Goal: Information Seeking & Learning: Check status

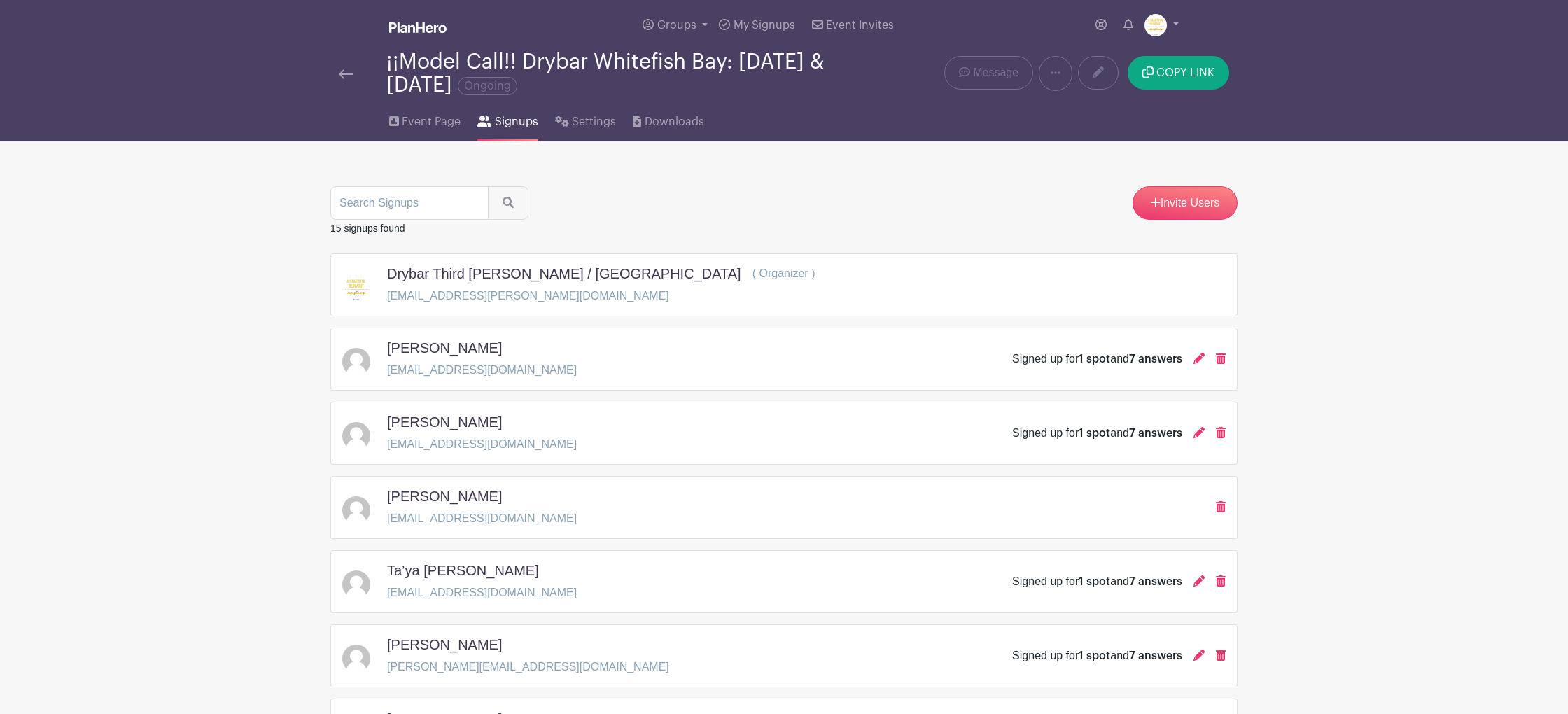
scroll to position [730, 0]
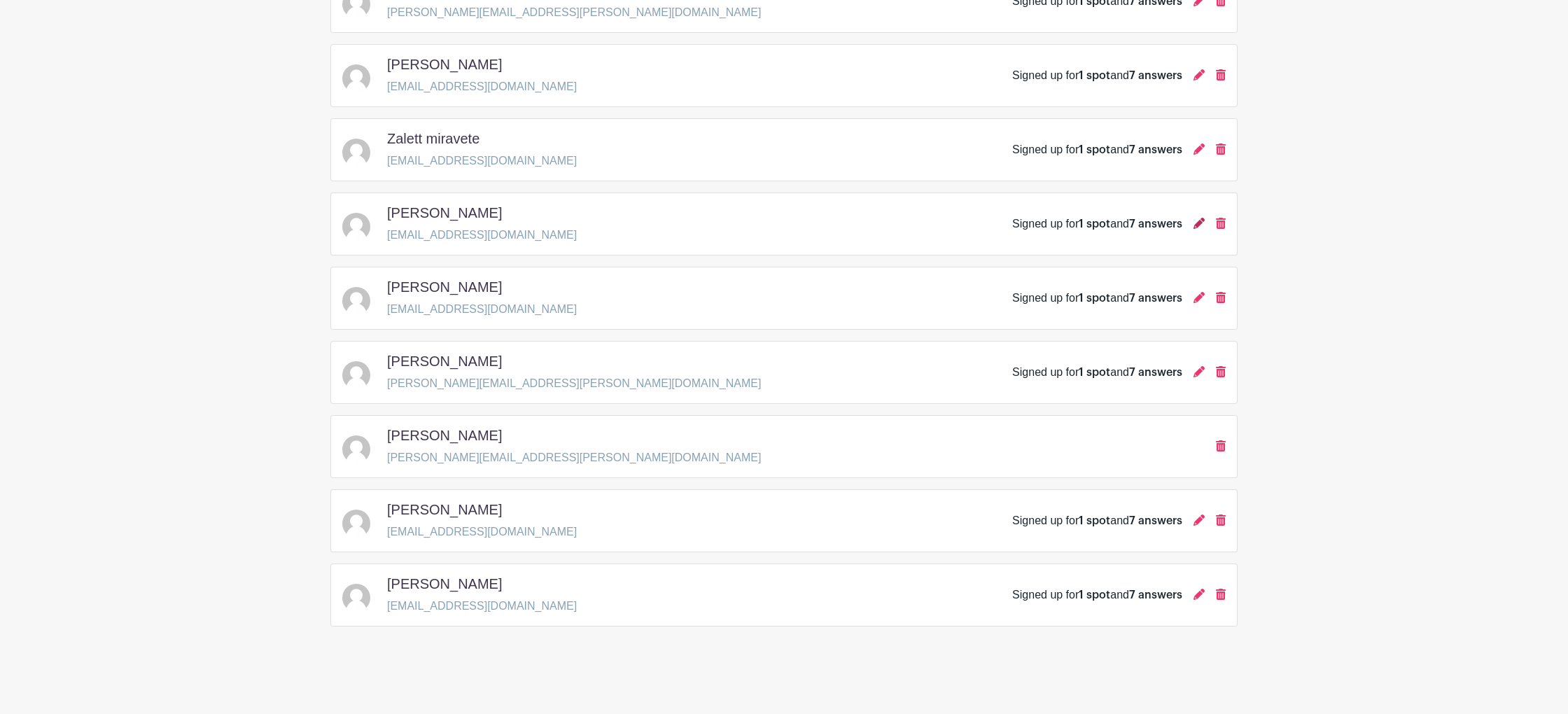
click at [1199, 226] on icon at bounding box center [1199, 224] width 11 height 11
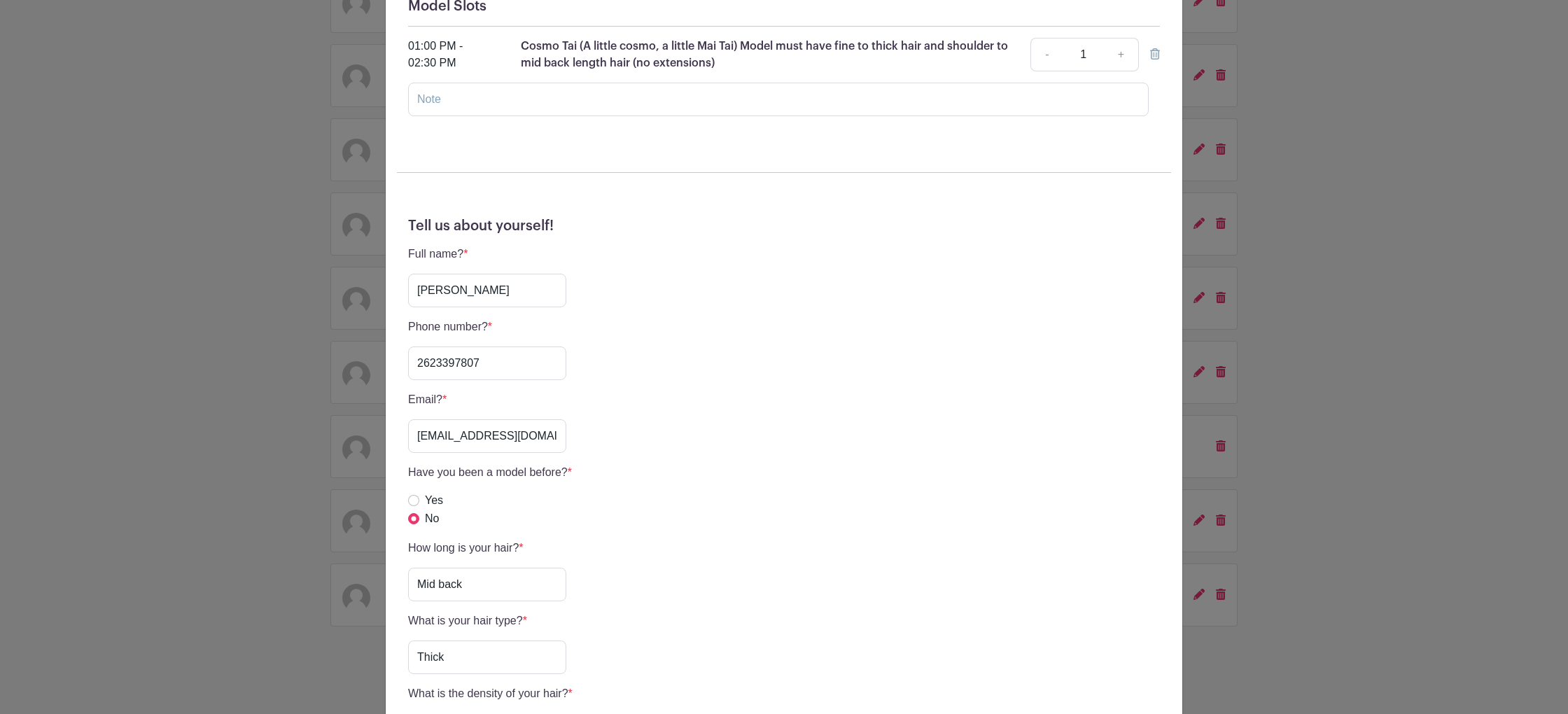
scroll to position [390, 0]
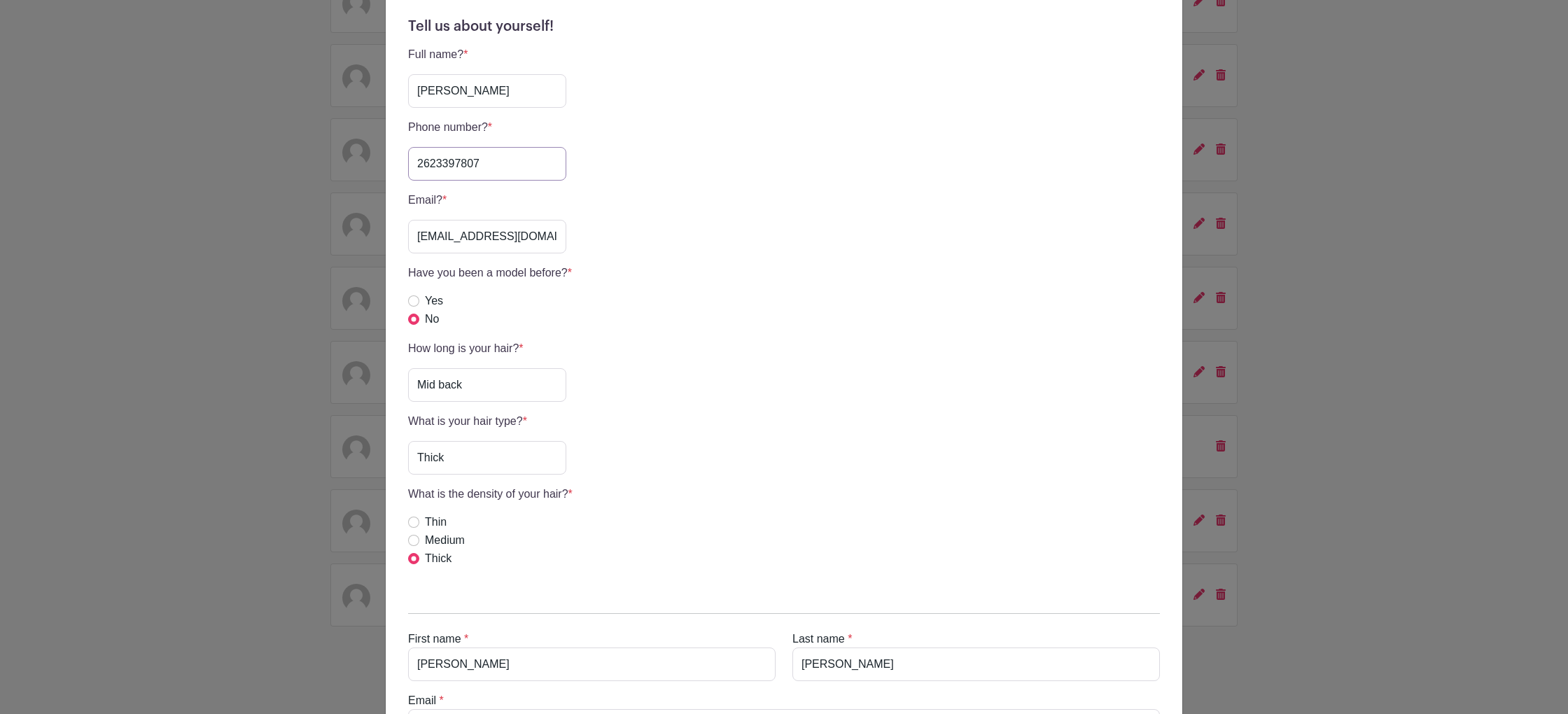
drag, startPoint x: 490, startPoint y: 163, endPoint x: 402, endPoint y: 164, distance: 88.0
click at [402, 164] on div "Tell us about yourself! Full name? * [PERSON_NAME] Phone number? * 2623397807 E…" at bounding box center [784, 299] width 774 height 584
click at [1282, 149] on div "[PERSON_NAME] Signup [DATE] 09:00 am to 03:00 pm [GEOGRAPHIC_DATA], [STREET_ADD…" at bounding box center [784, 357] width 1568 height 714
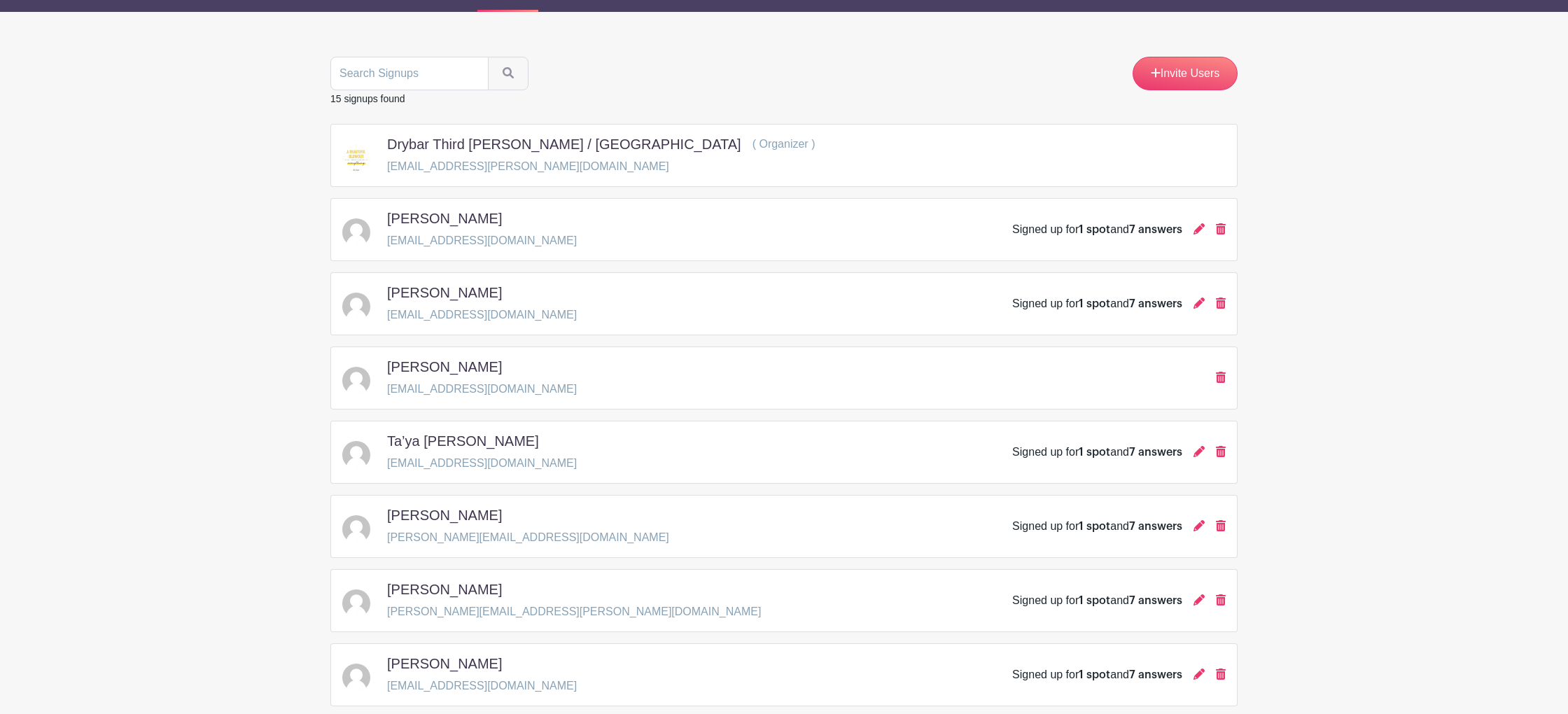
scroll to position [0, 0]
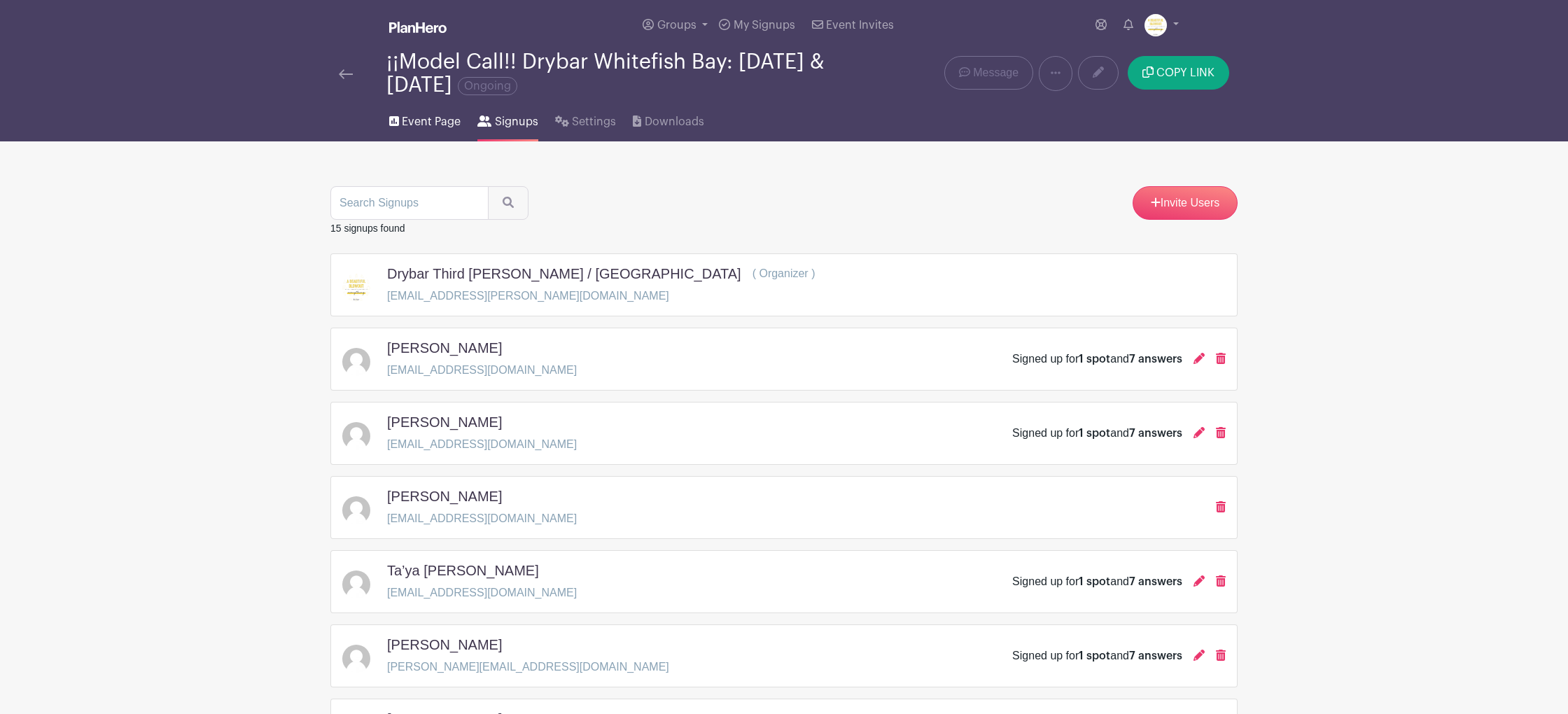
click at [443, 127] on span "Event Page" at bounding box center [431, 122] width 59 height 17
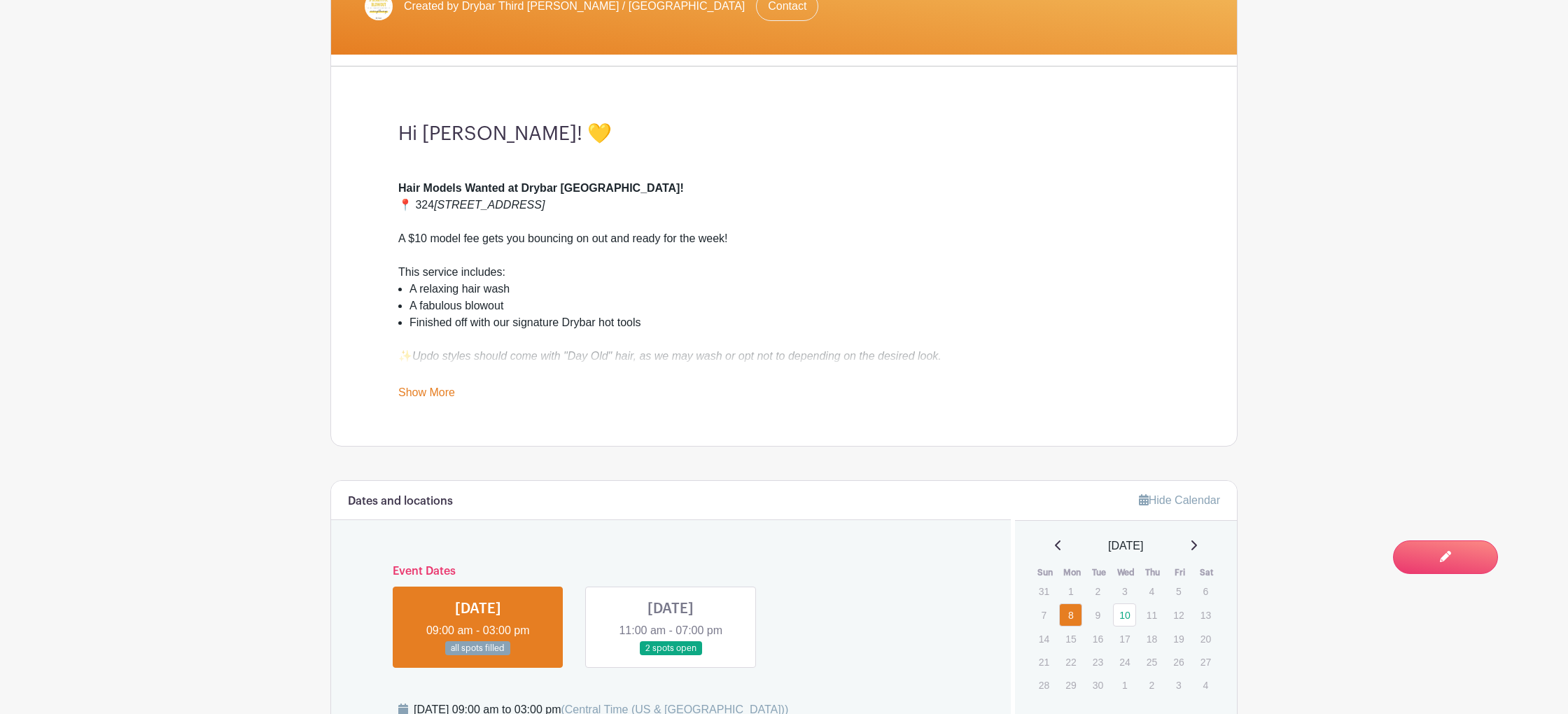
scroll to position [455, 0]
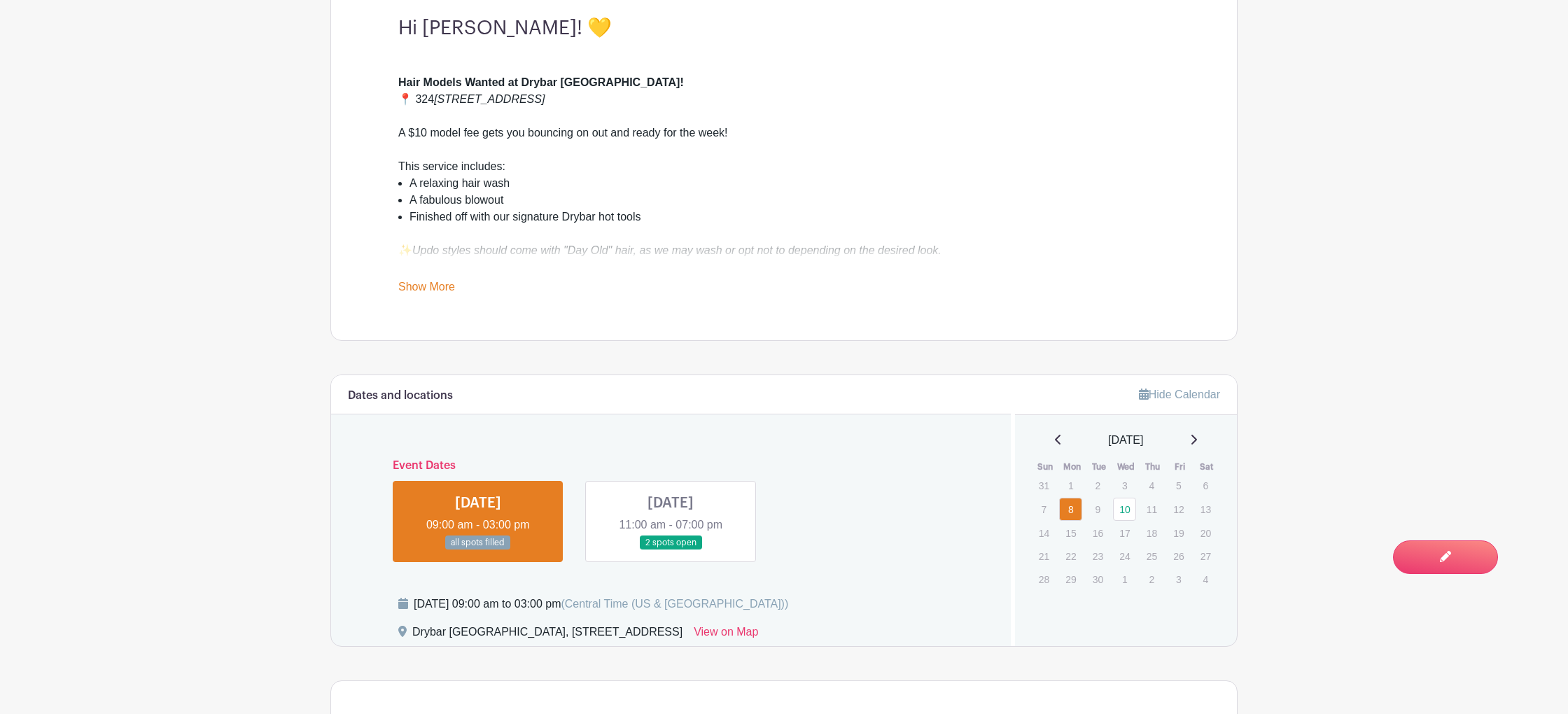
click at [671, 551] on link at bounding box center [671, 551] width 0 height 0
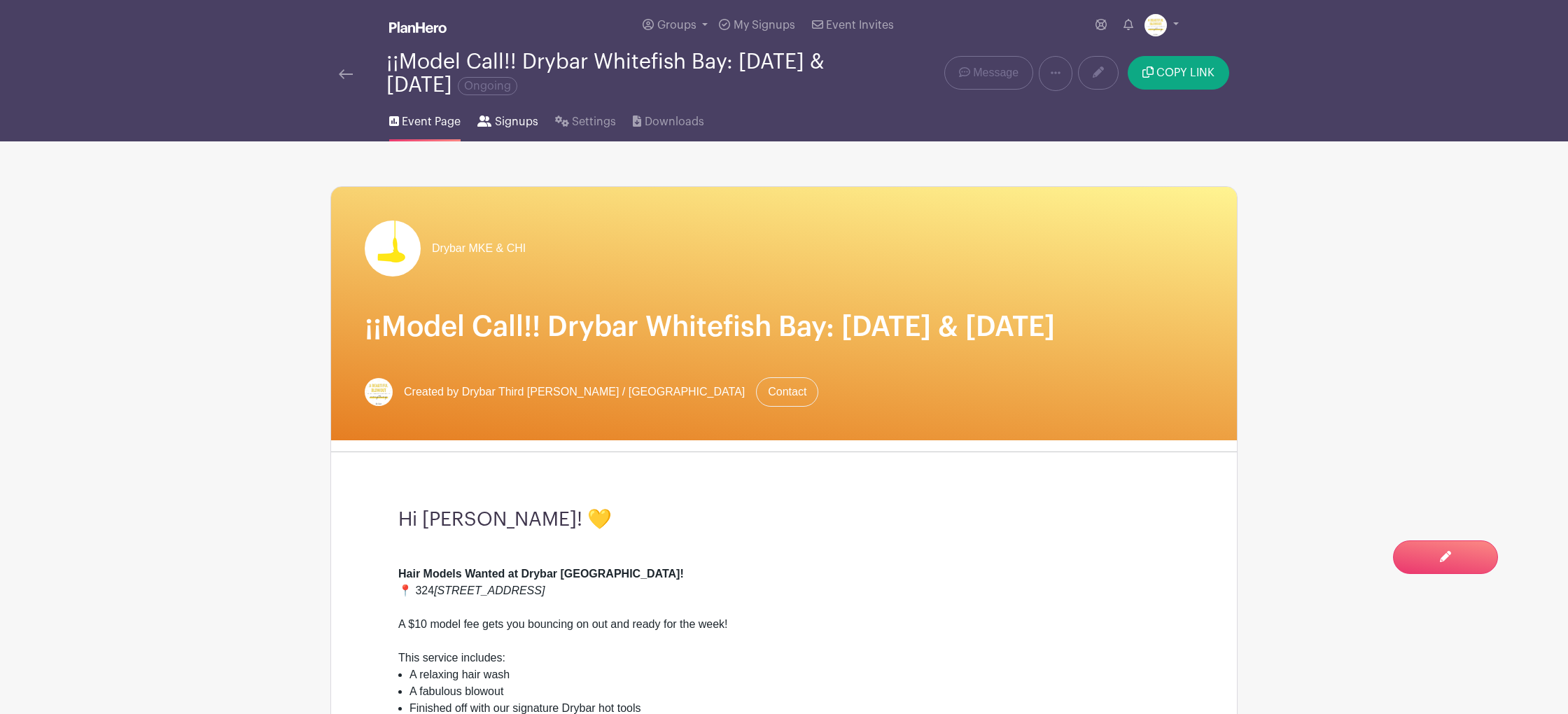
click at [498, 117] on span "Signups" at bounding box center [517, 122] width 43 height 17
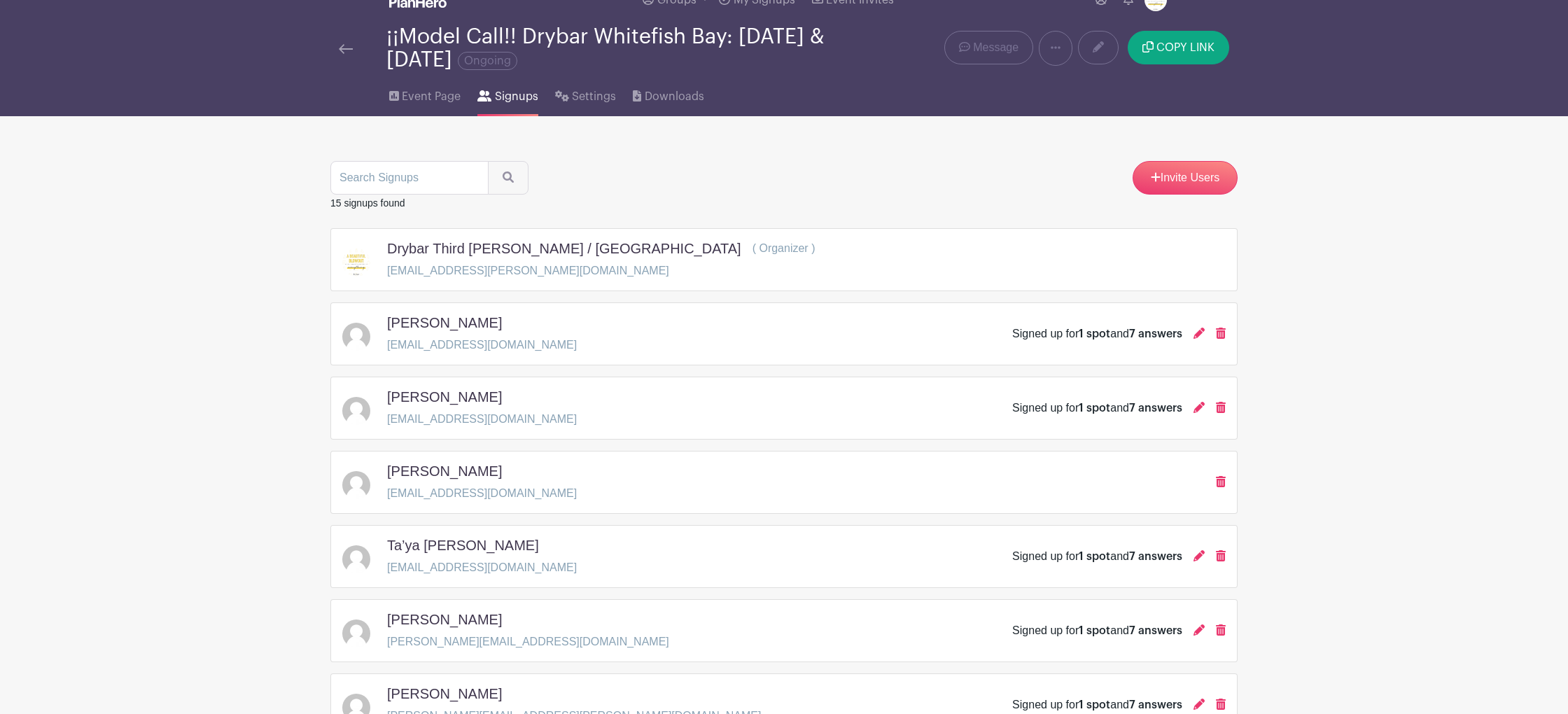
scroll to position [52, 0]
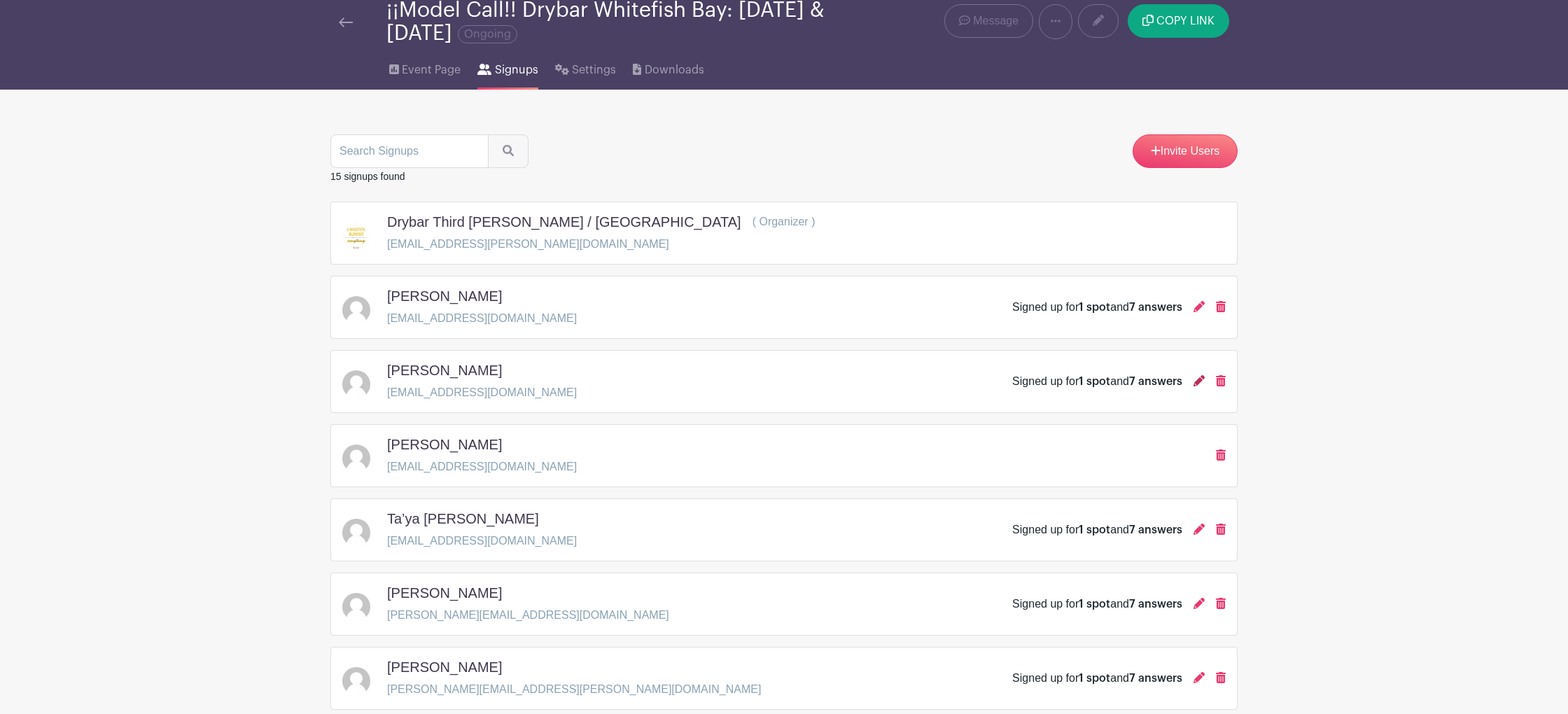
click at [1197, 384] on icon at bounding box center [1199, 381] width 11 height 11
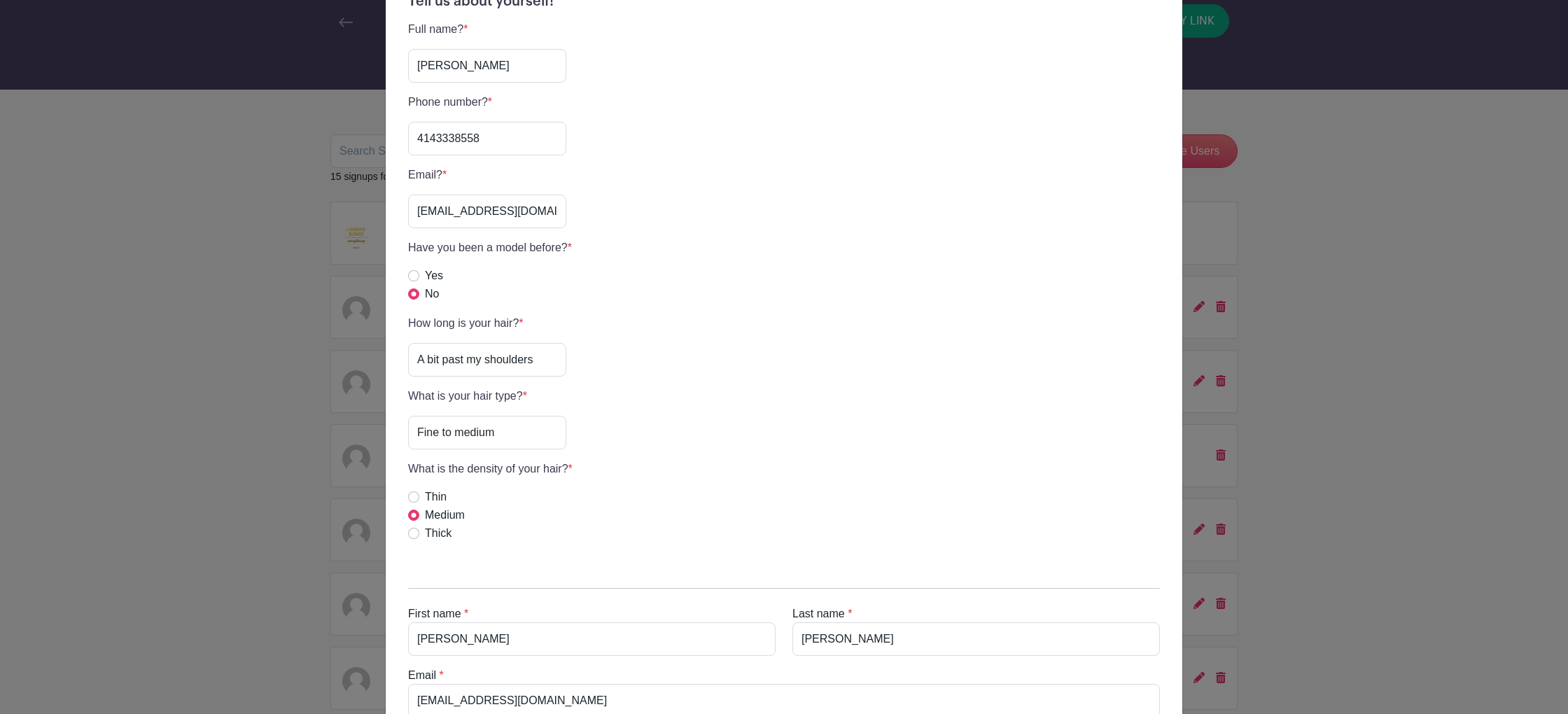
scroll to position [446, 0]
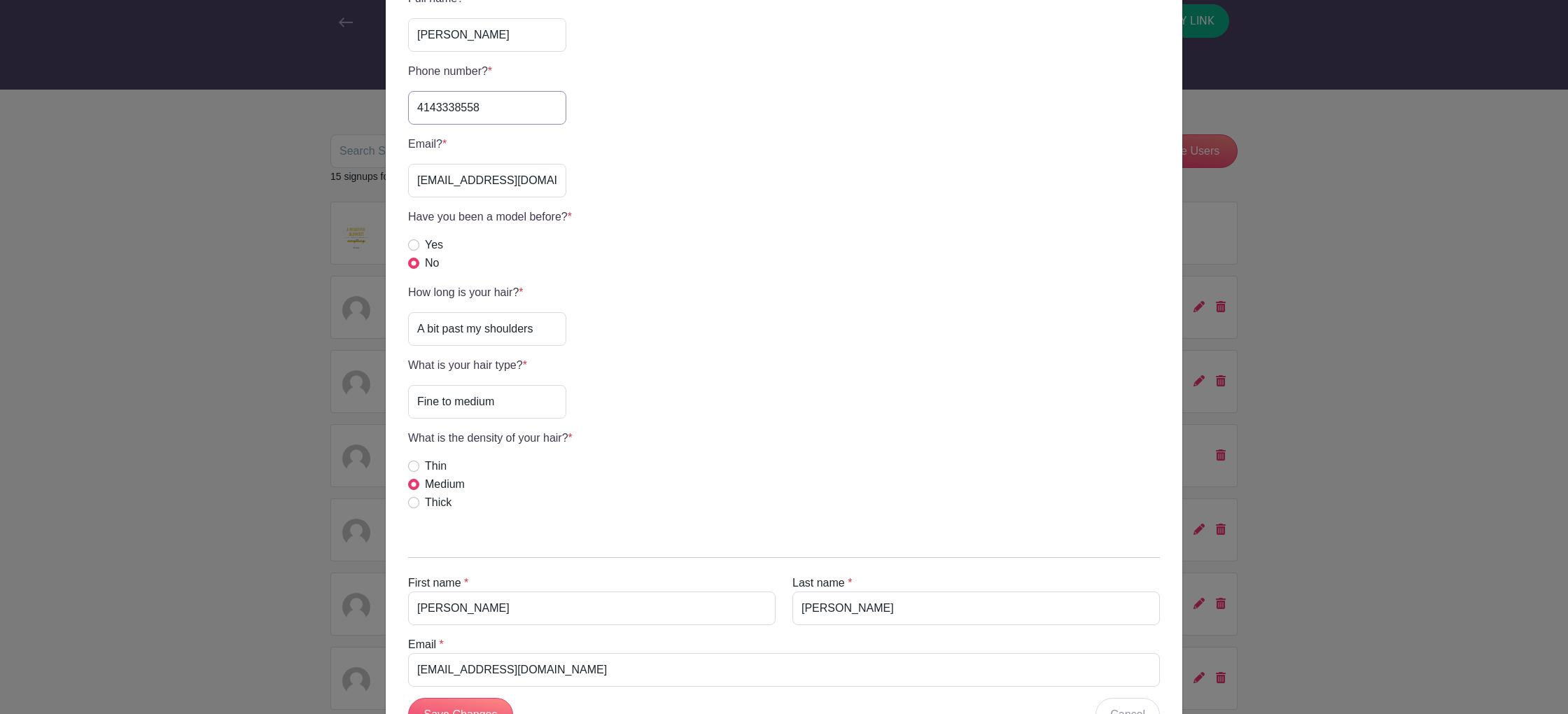
drag, startPoint x: 487, startPoint y: 108, endPoint x: 388, endPoint y: 73, distance: 105.0
click at [362, 102] on div "Sheri Paape's Signup Wednesday, September 10, 2025 from 11:00 am to 07:00 pm Dr…" at bounding box center [784, 357] width 1568 height 714
click at [299, 125] on div "Sheri Paape's Signup Wednesday, September 10, 2025 from 11:00 am to 07:00 pm Dr…" at bounding box center [784, 357] width 1568 height 714
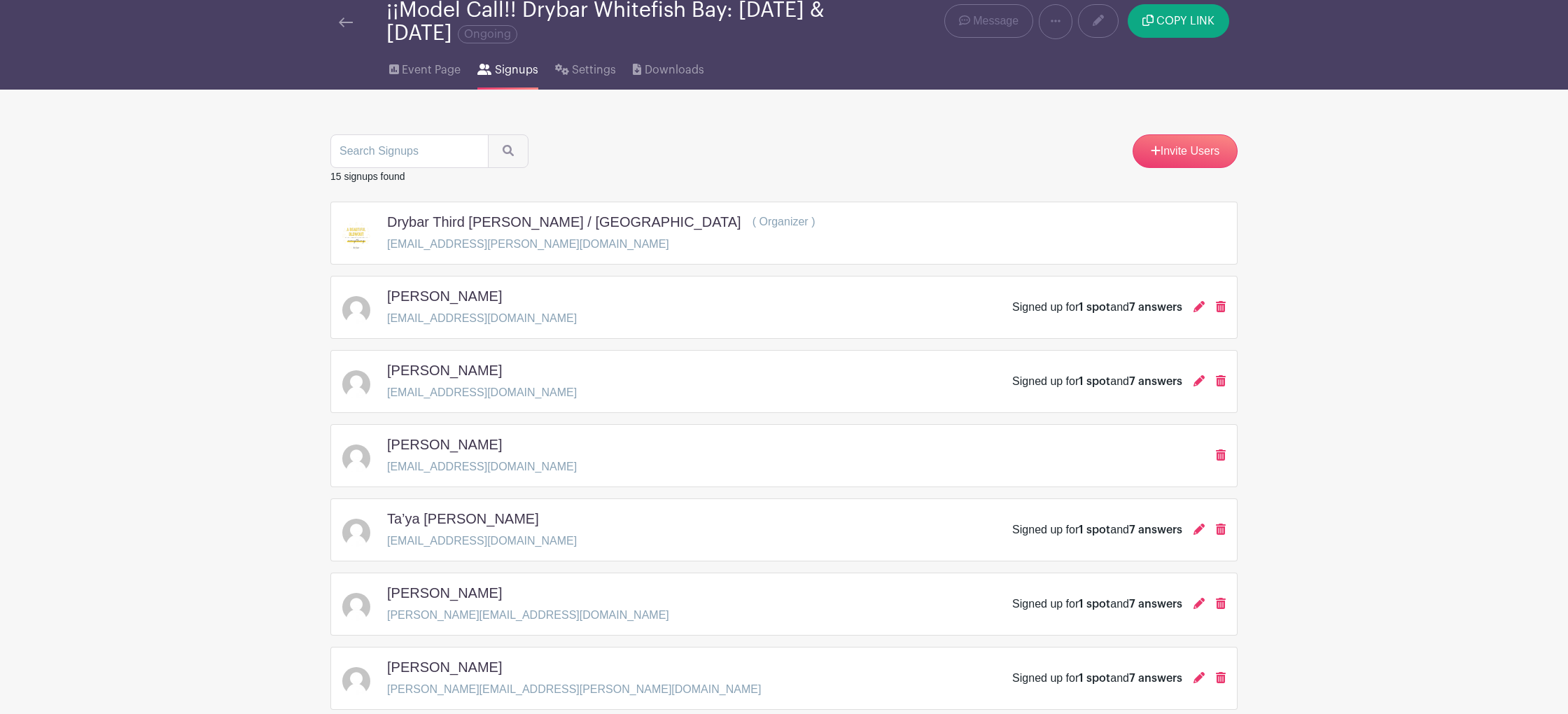
click at [1193, 311] on div "Signed up for 1 spot and 7 answers" at bounding box center [1119, 308] width 214 height 17
click at [1197, 311] on icon at bounding box center [1199, 306] width 11 height 11
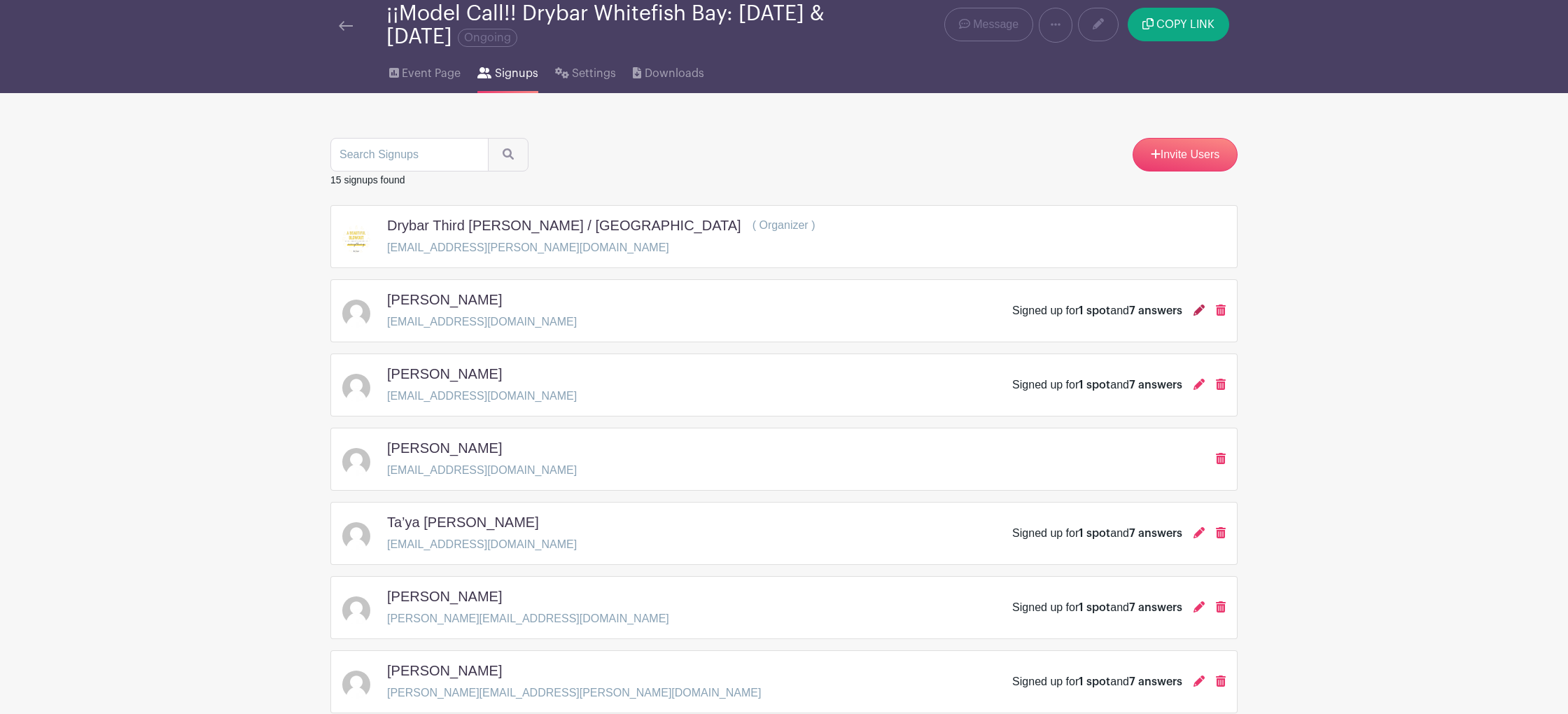
click at [1194, 312] on icon at bounding box center [1199, 310] width 11 height 11
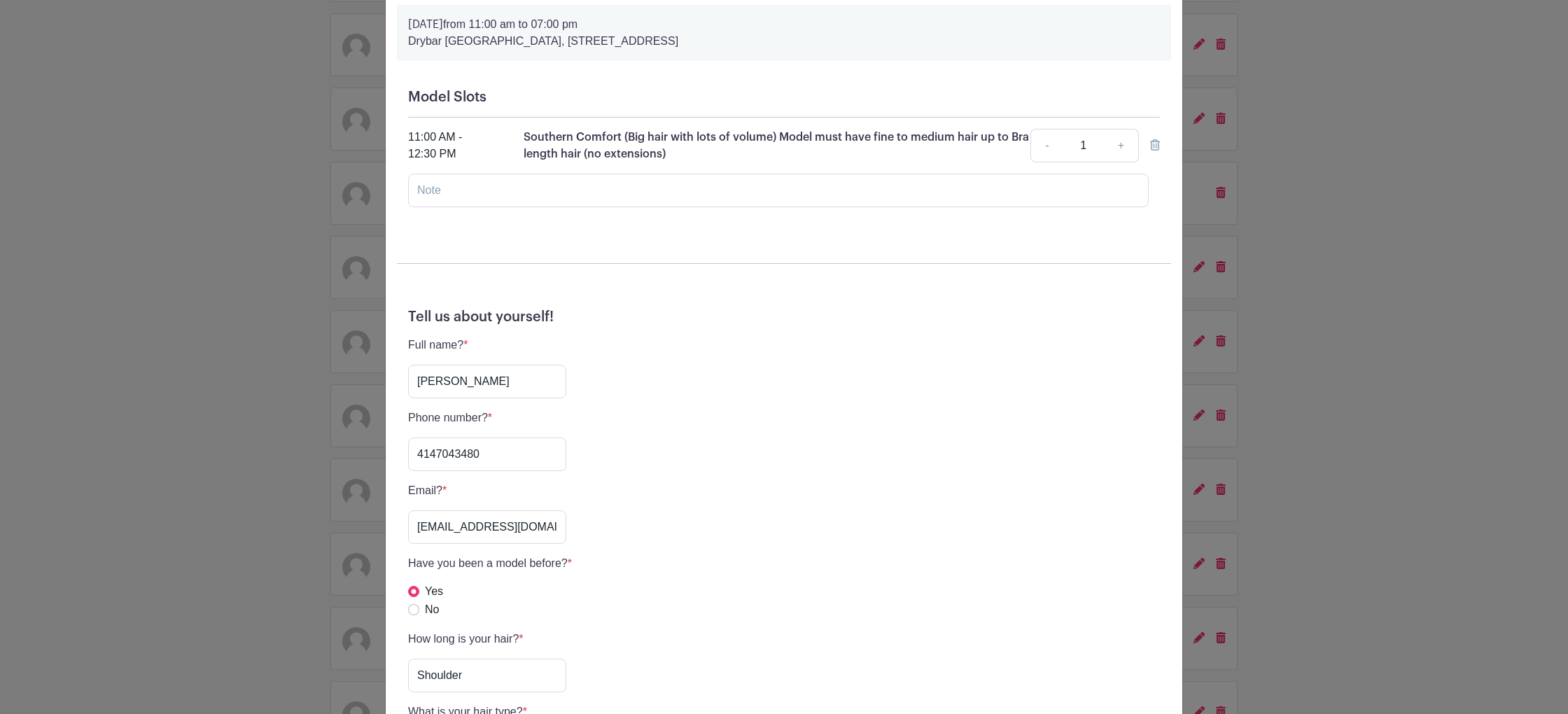
scroll to position [102, 0]
drag, startPoint x: 480, startPoint y: 451, endPoint x: 369, endPoint y: 437, distance: 111.9
click at [369, 437] on div "Alexandra Skifton's Signup Wednesday, September 10, 2025 from 11:00 am to 07:00…" at bounding box center [784, 357] width 1568 height 714
